Goal: Use online tool/utility: Utilize a website feature to perform a specific function

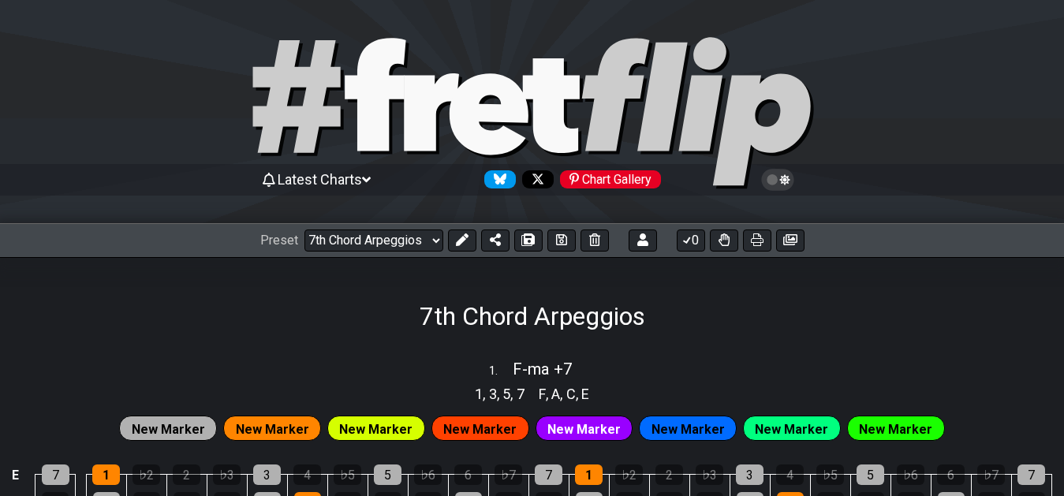
select select "/02F9A7NK"
select select "F"
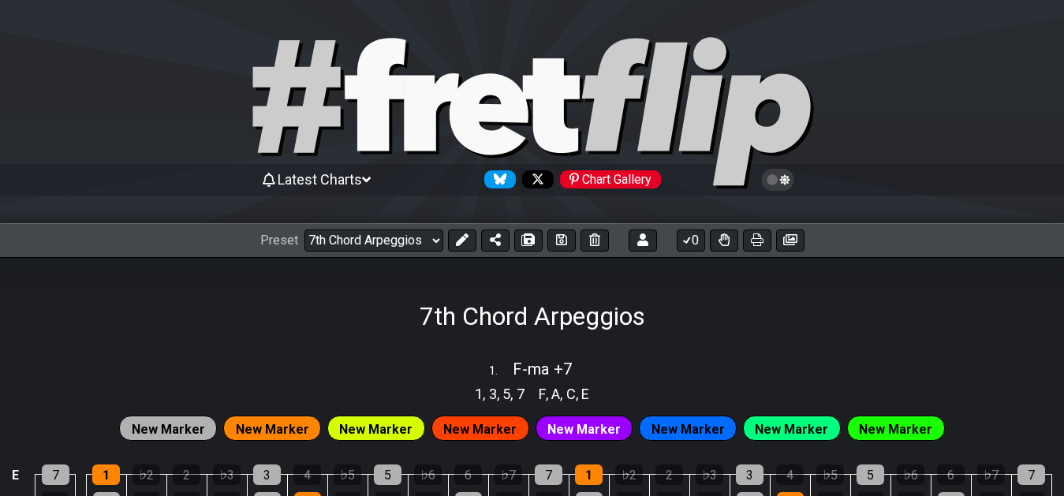
select select "F"
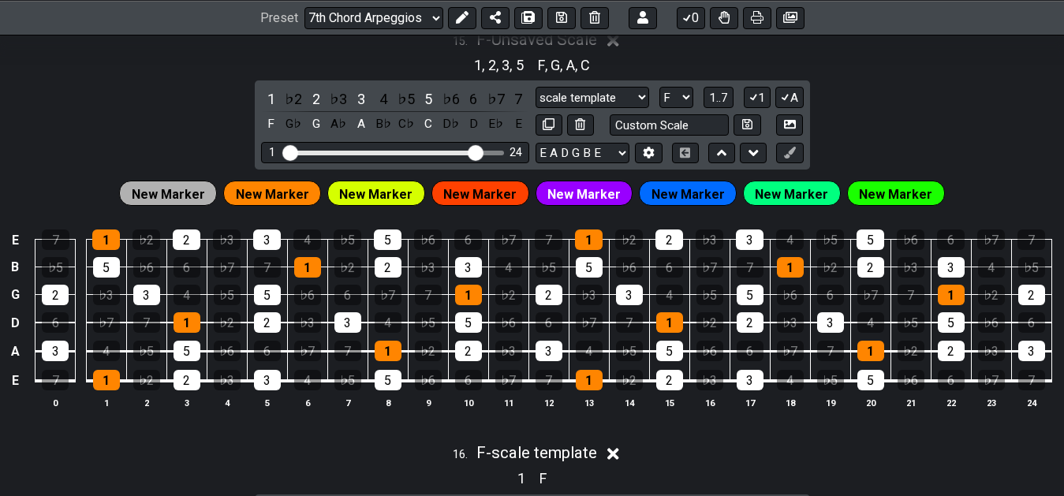
scroll to position [5096, 0]
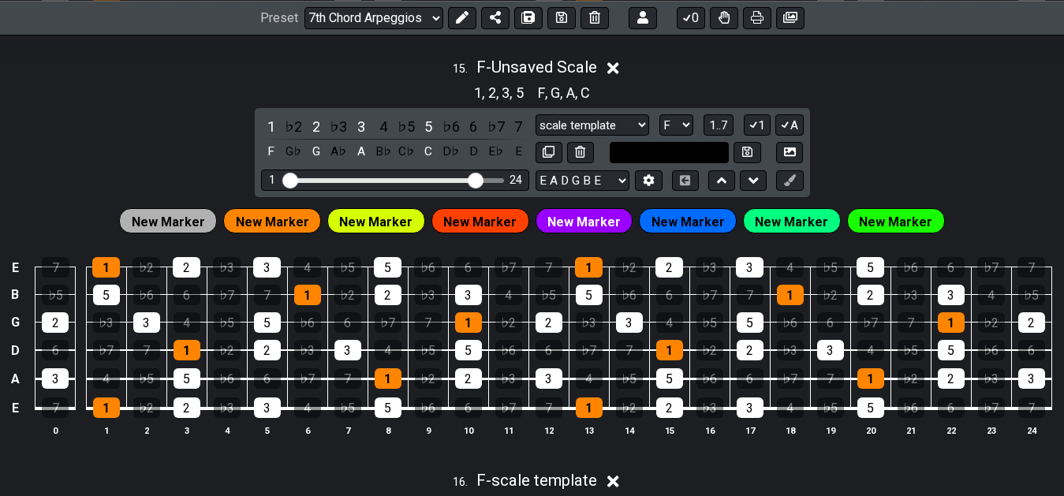
click at [715, 159] on input "text" at bounding box center [670, 152] width 120 height 21
type input "ma add +9"
click at [746, 153] on icon at bounding box center [747, 152] width 10 height 10
select select "ma add +9"
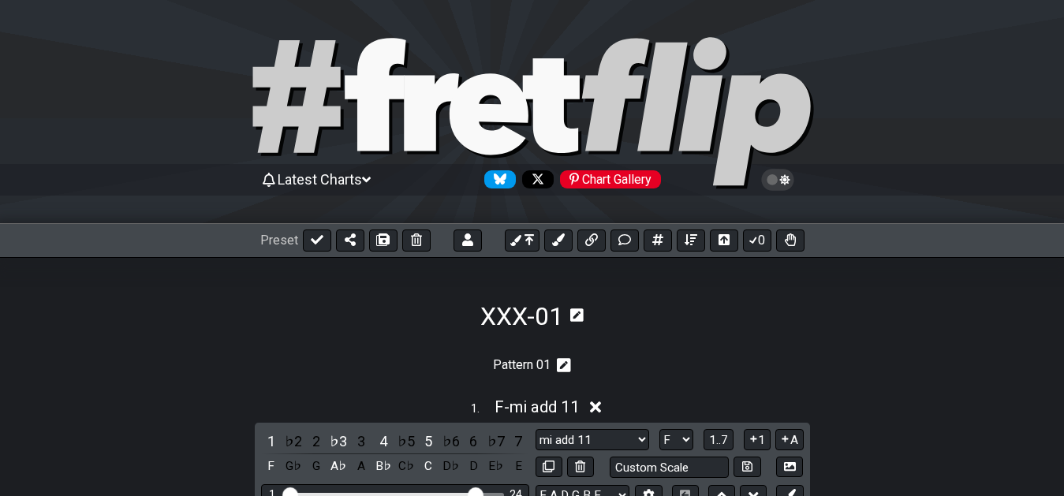
select select "F"
select select "sus +2 +6"
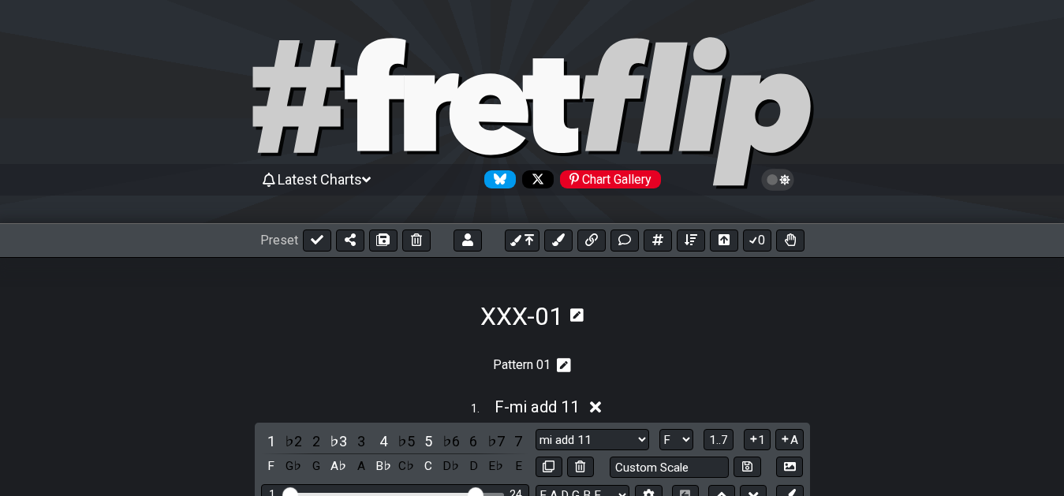
select select "F"
select select "sus 4 -7"
select select "F"
select select "sus +2 11"
select select "F"
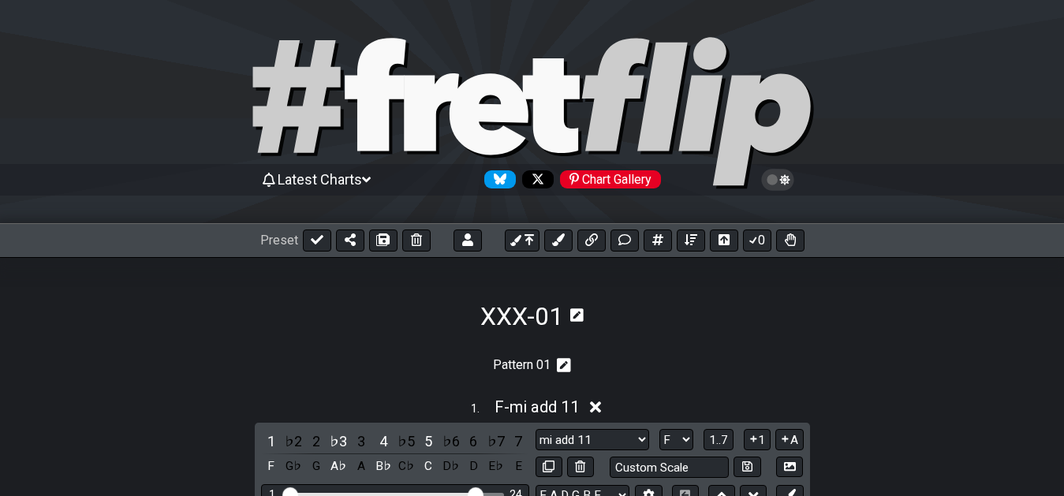
select select "mi +7 11"
select select "F"
select select "ma #4 +6 +7"
select select "F"
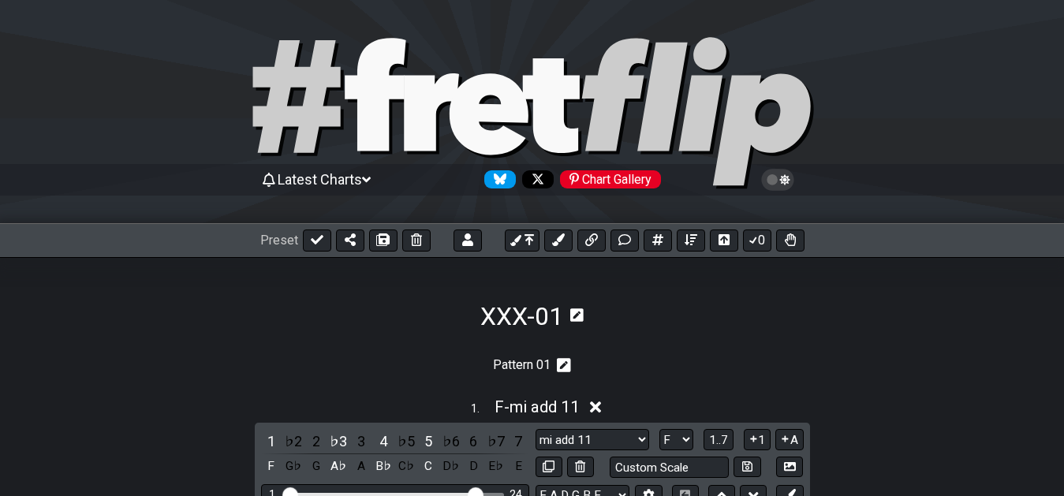
select select "ma -9 +9 #5 -7"
select select "F"
select select "ma #4 +6"
select select "F"
select select "sus +2 4 b6"
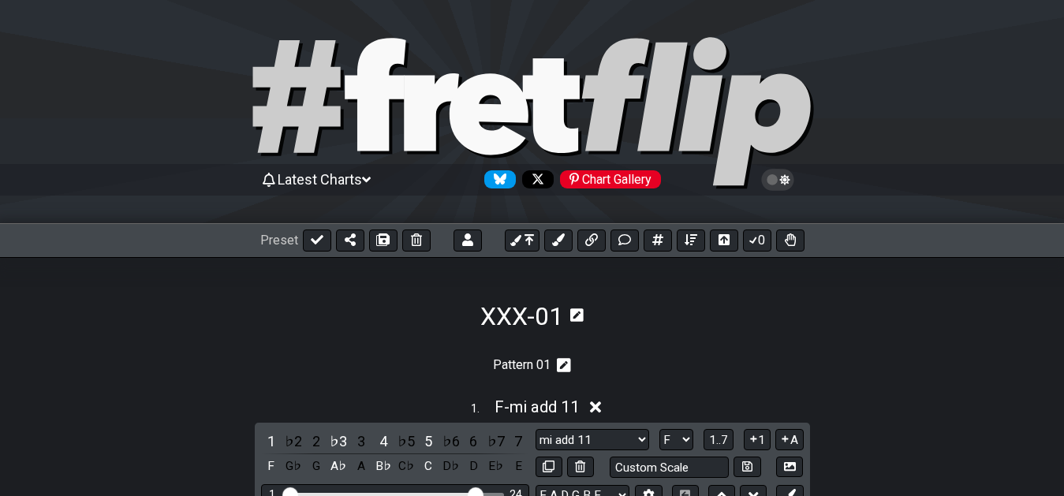
select select "F"
select select "mi +6"
select select "F"
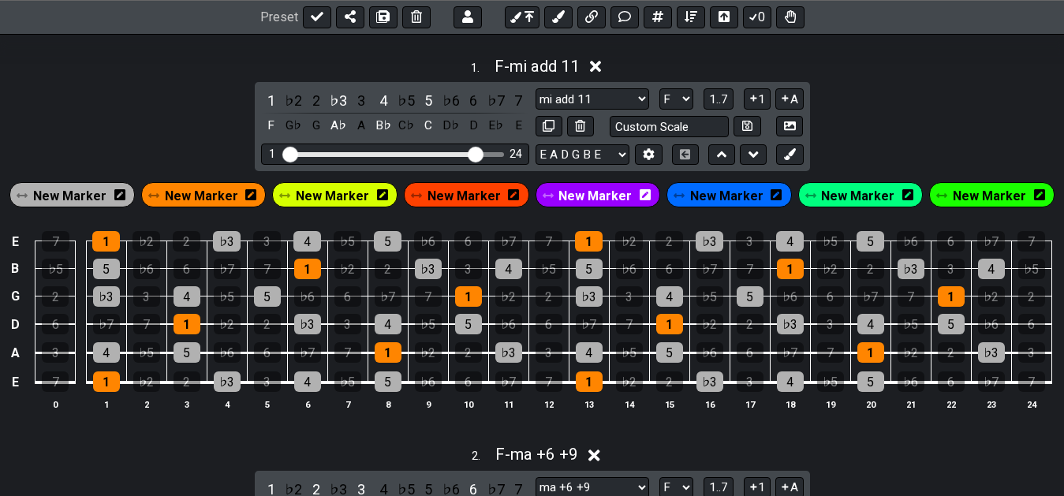
scroll to position [322, 0]
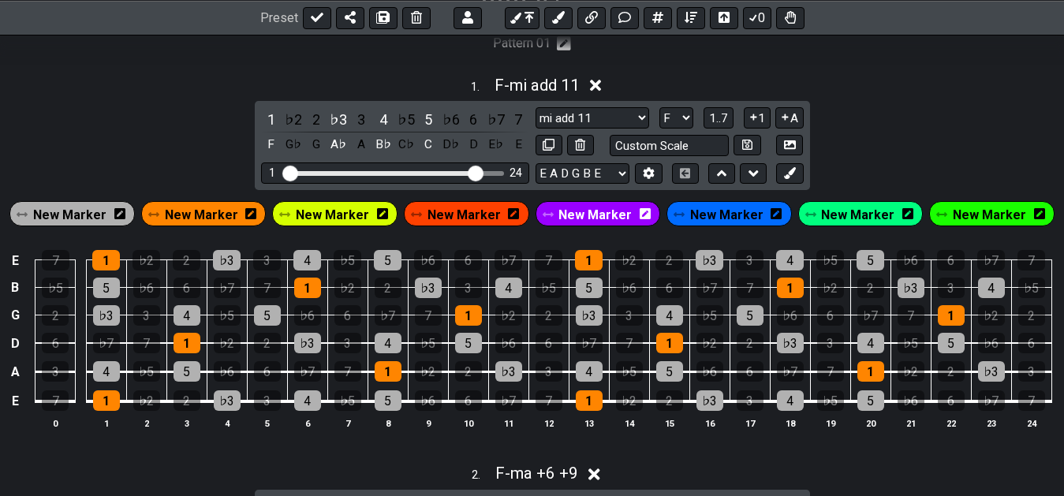
click at [457, 57] on section "Pattern 01" at bounding box center [532, 47] width 1064 height 38
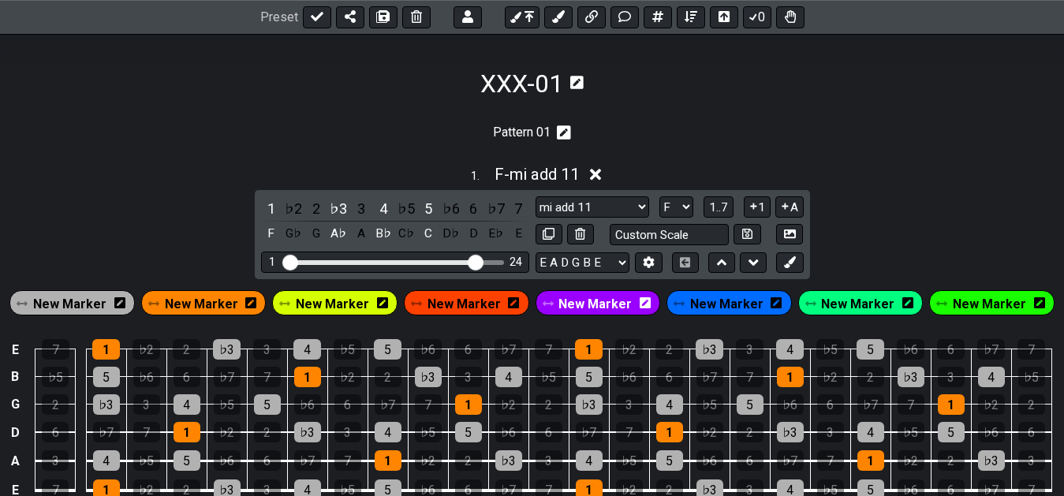
scroll to position [241, 0]
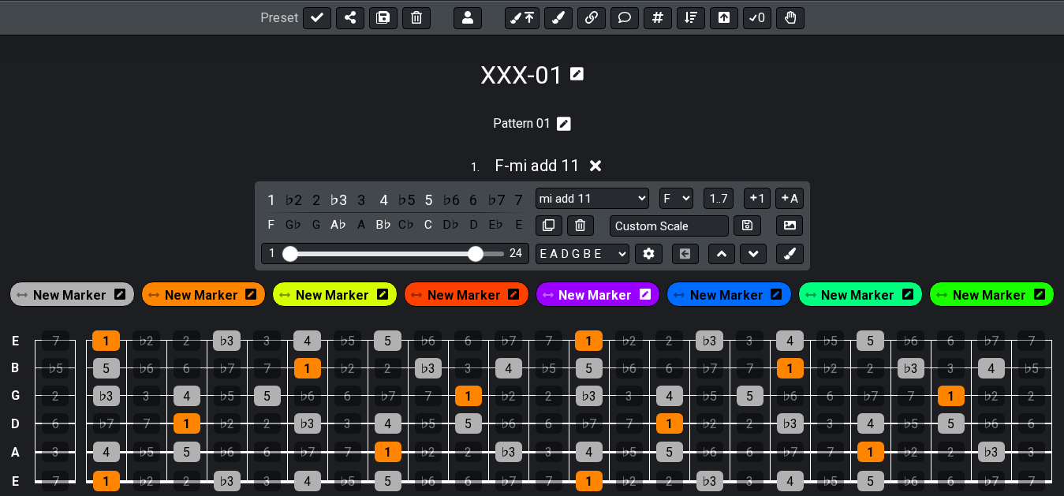
click at [720, 84] on section "XXX-01" at bounding box center [532, 53] width 1064 height 74
